Goal: Information Seeking & Learning: Learn about a topic

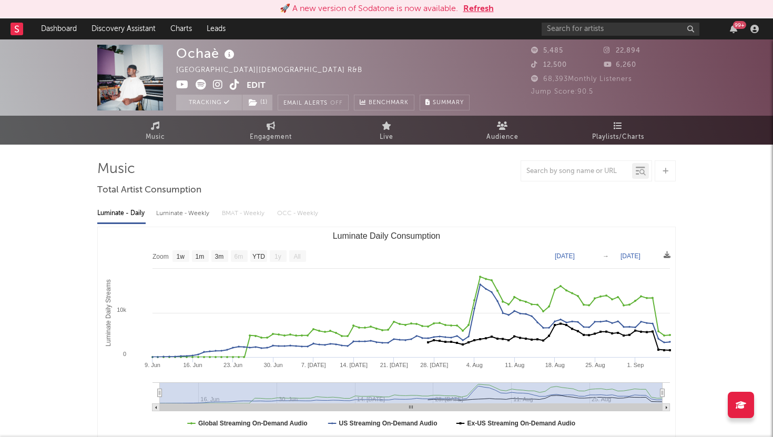
select select "1w"
click at [471, 6] on button "Refresh" at bounding box center [478, 9] width 30 height 13
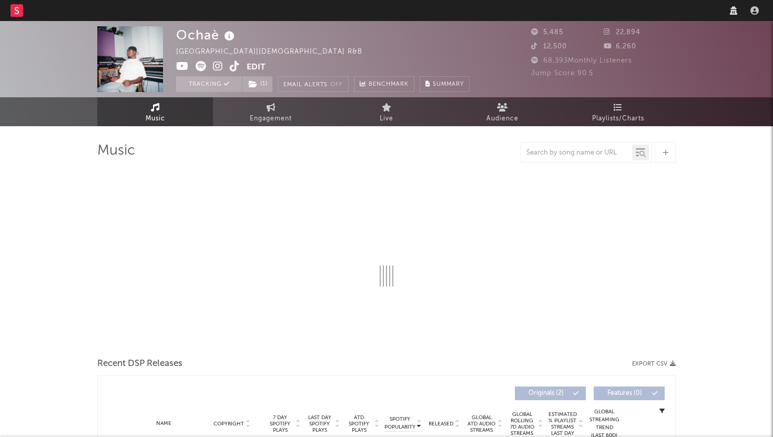
select select "1w"
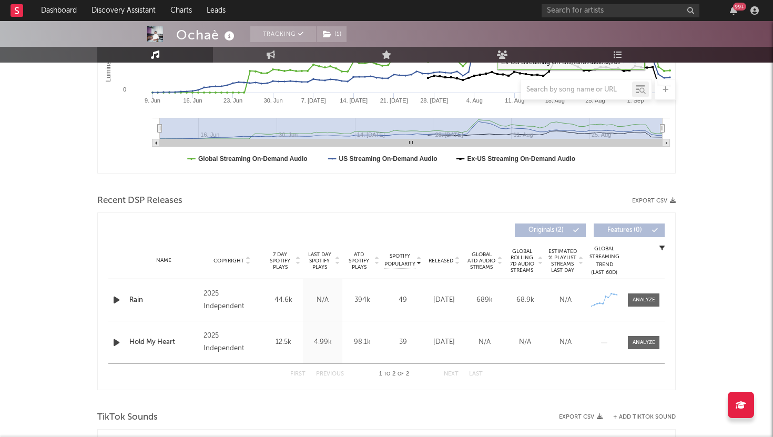
scroll to position [251, 0]
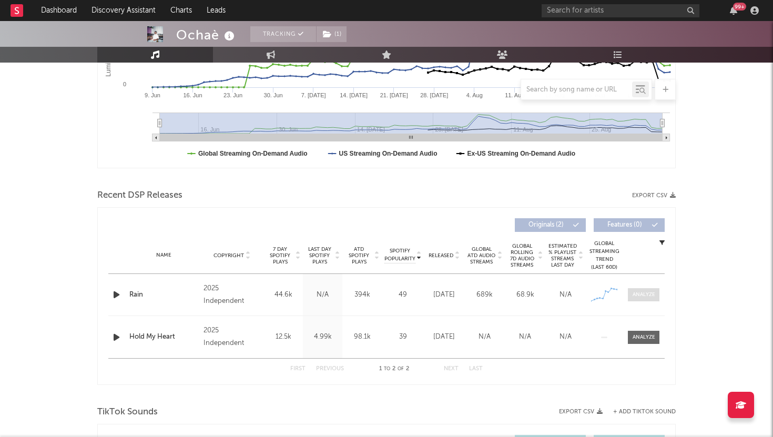
click at [648, 297] on div at bounding box center [644, 295] width 23 height 8
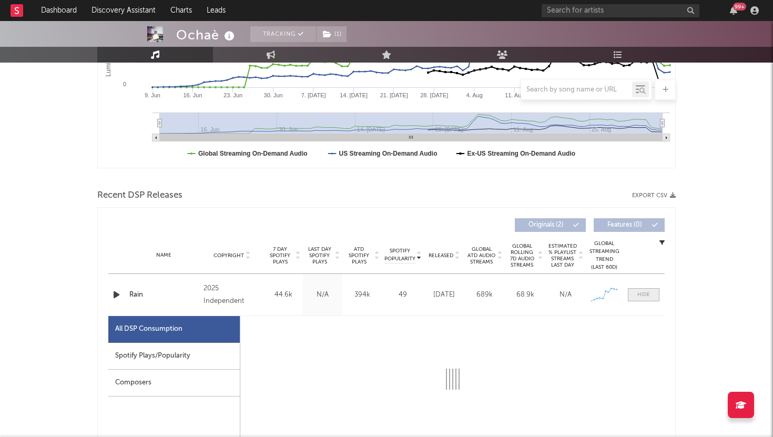
select select "1w"
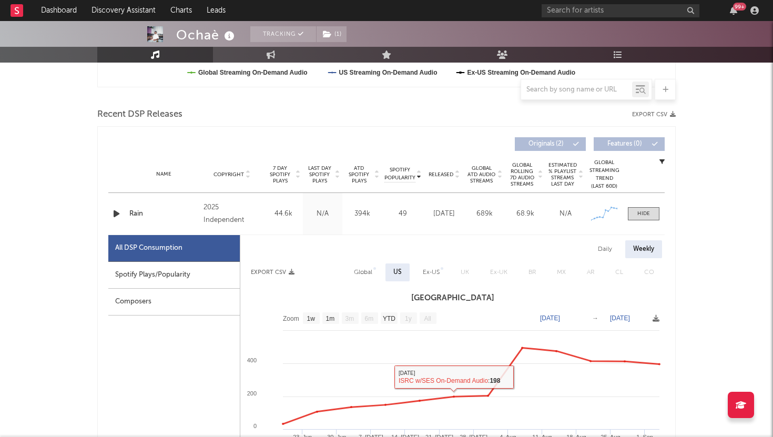
scroll to position [255, 0]
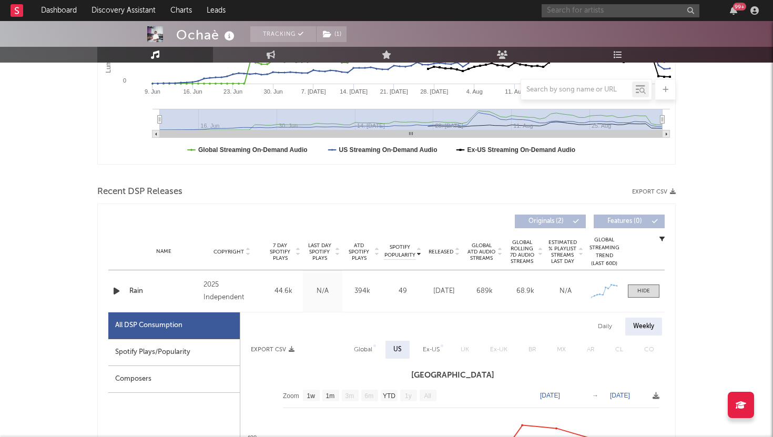
click at [592, 6] on input "text" at bounding box center [621, 10] width 158 height 13
type input "dge jaco"
click at [603, 26] on div "DGE JACO" at bounding box center [636, 31] width 116 height 13
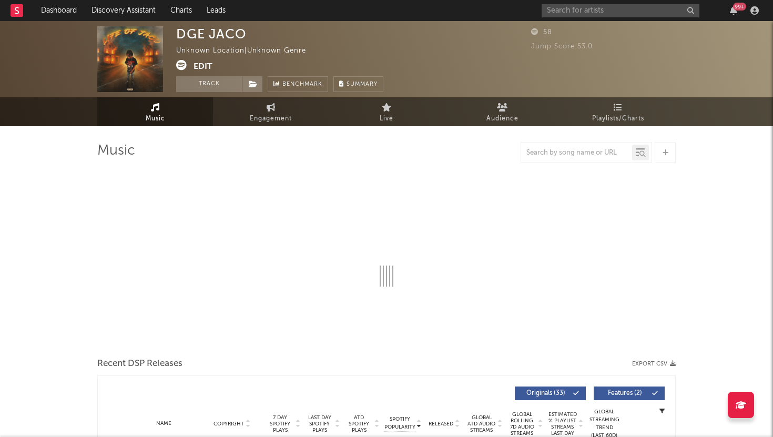
select select "1w"
